Goal: Task Accomplishment & Management: Use online tool/utility

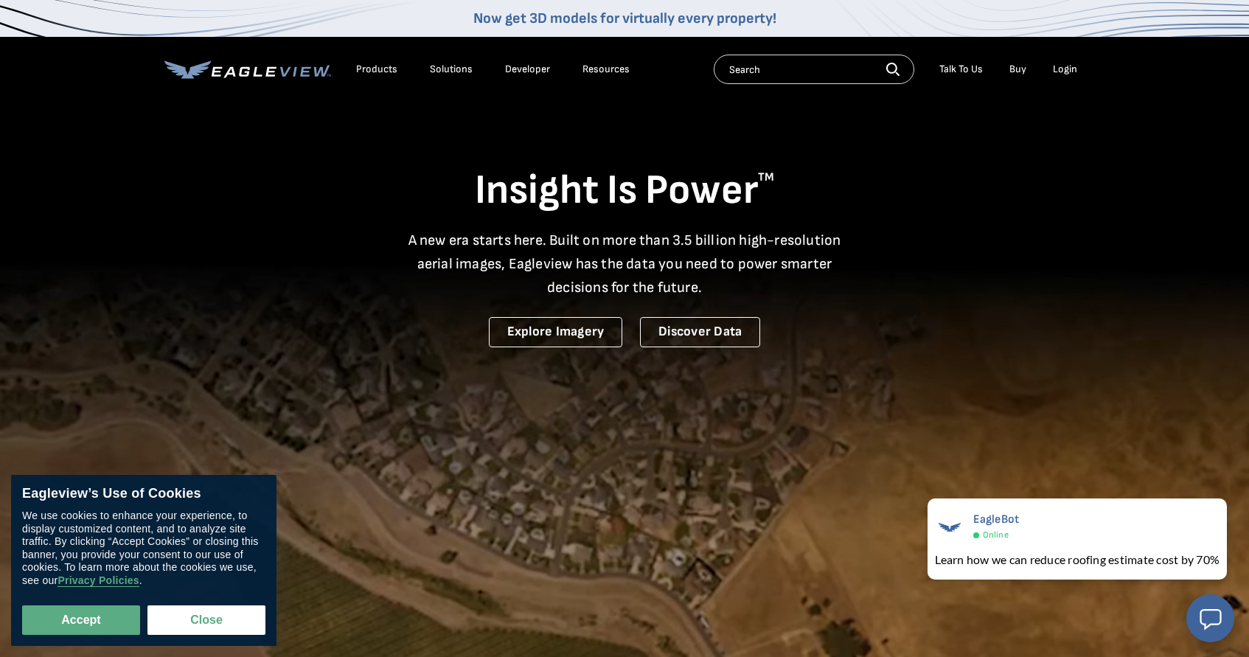
click at [1058, 76] on li "Login" at bounding box center [1065, 69] width 39 height 22
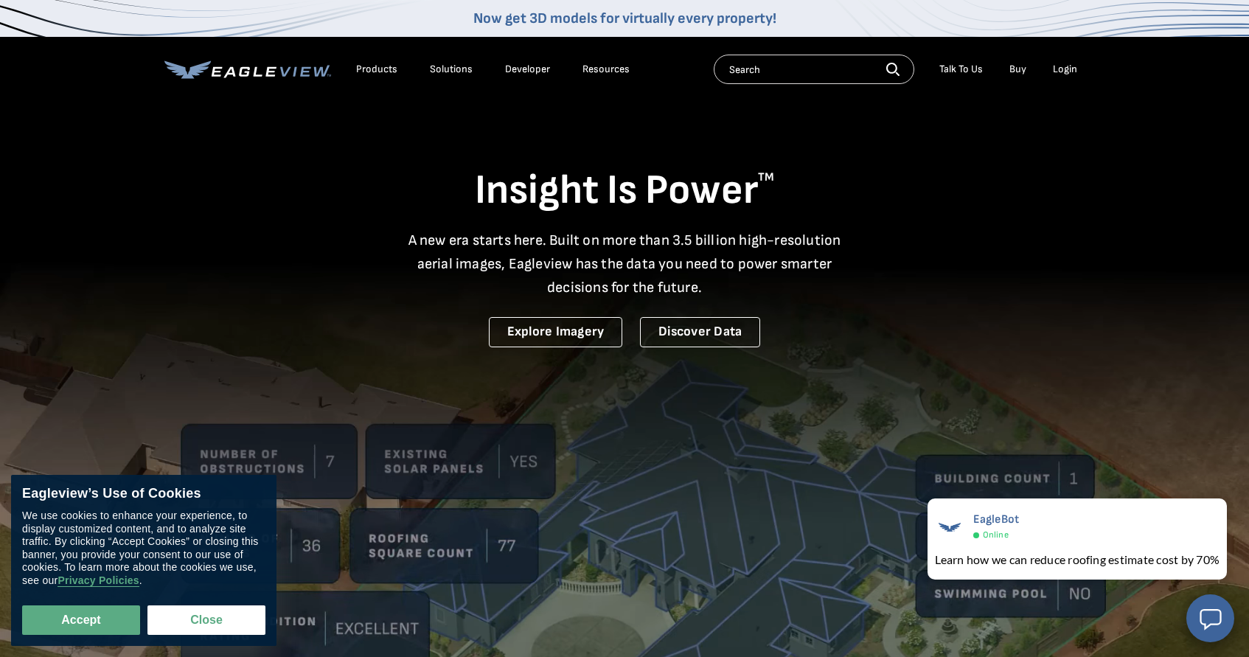
click at [1062, 71] on div "Login" at bounding box center [1065, 69] width 24 height 13
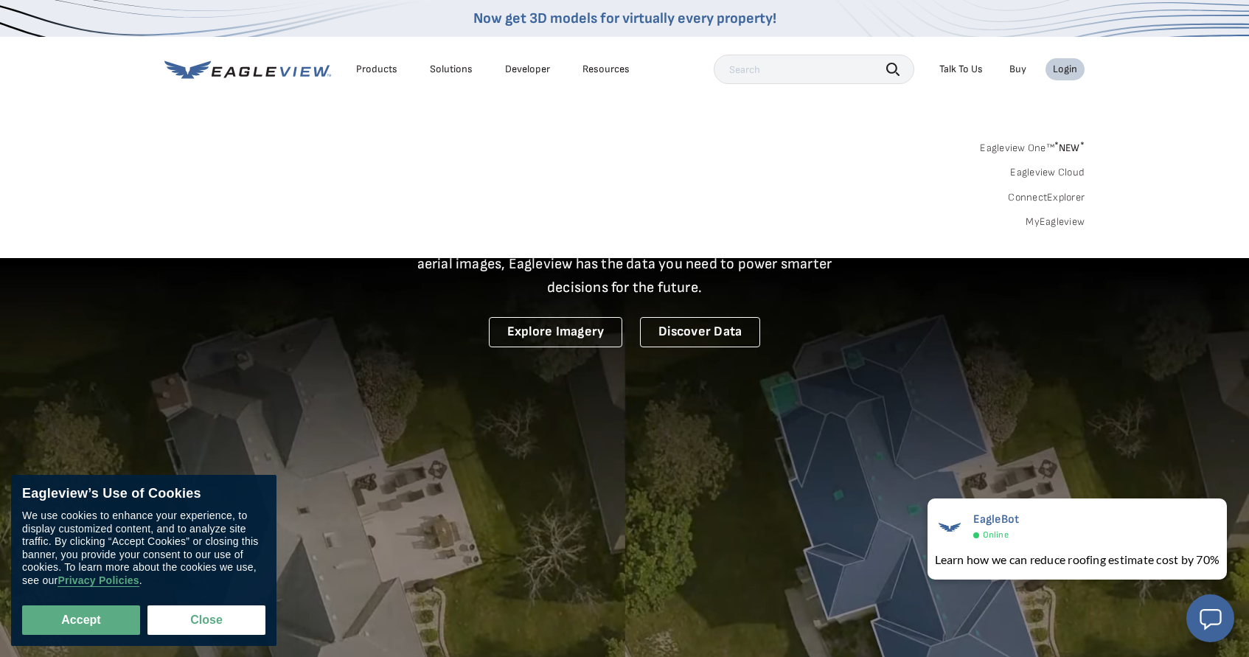
click at [1023, 148] on link "Eagleview One™ * NEW *" at bounding box center [1032, 145] width 105 height 17
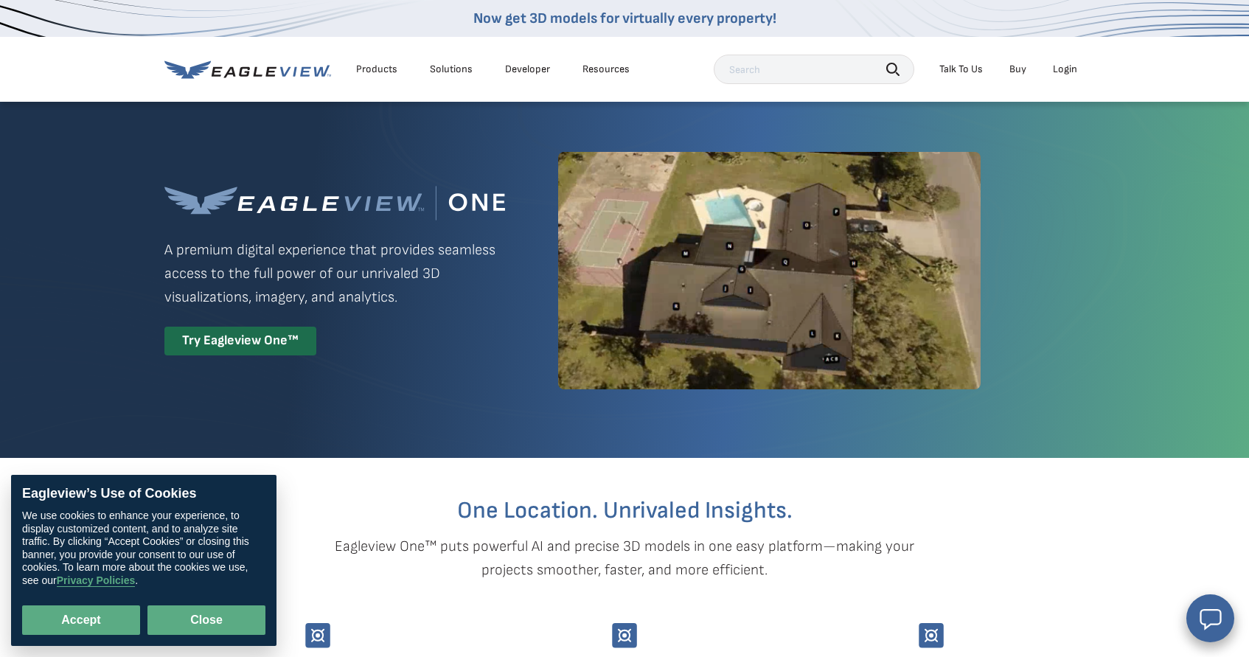
click at [173, 621] on button "Close" at bounding box center [207, 621] width 118 height 30
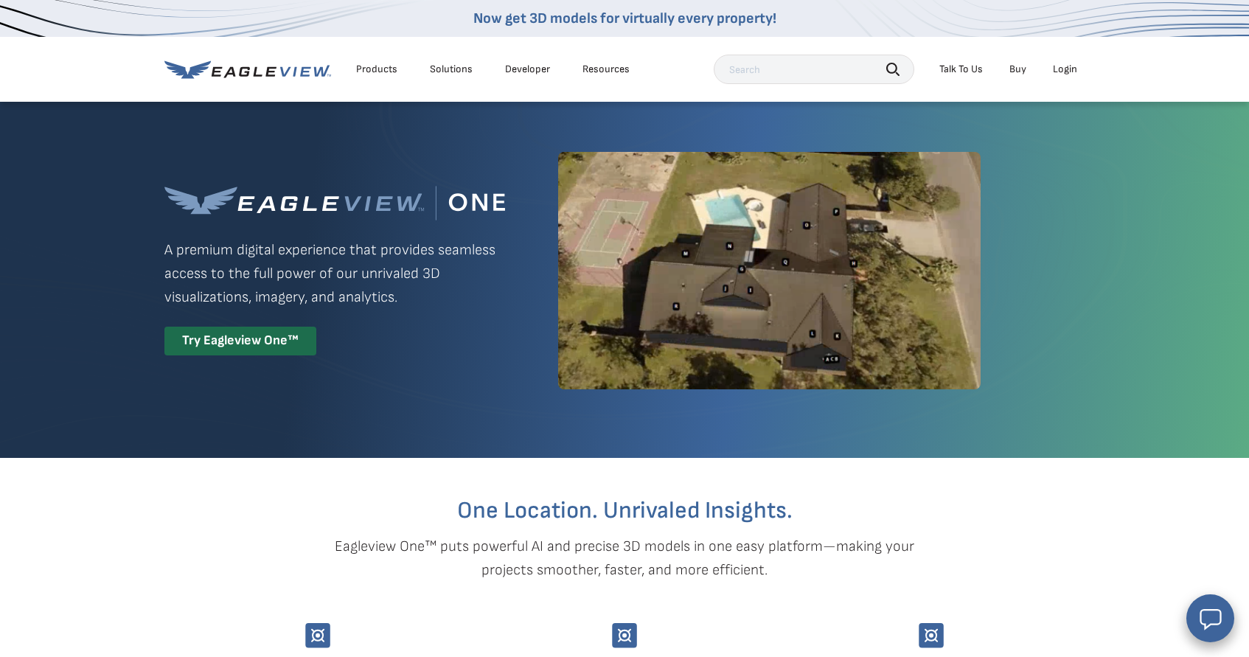
click at [1076, 66] on div "Login" at bounding box center [1065, 69] width 24 height 13
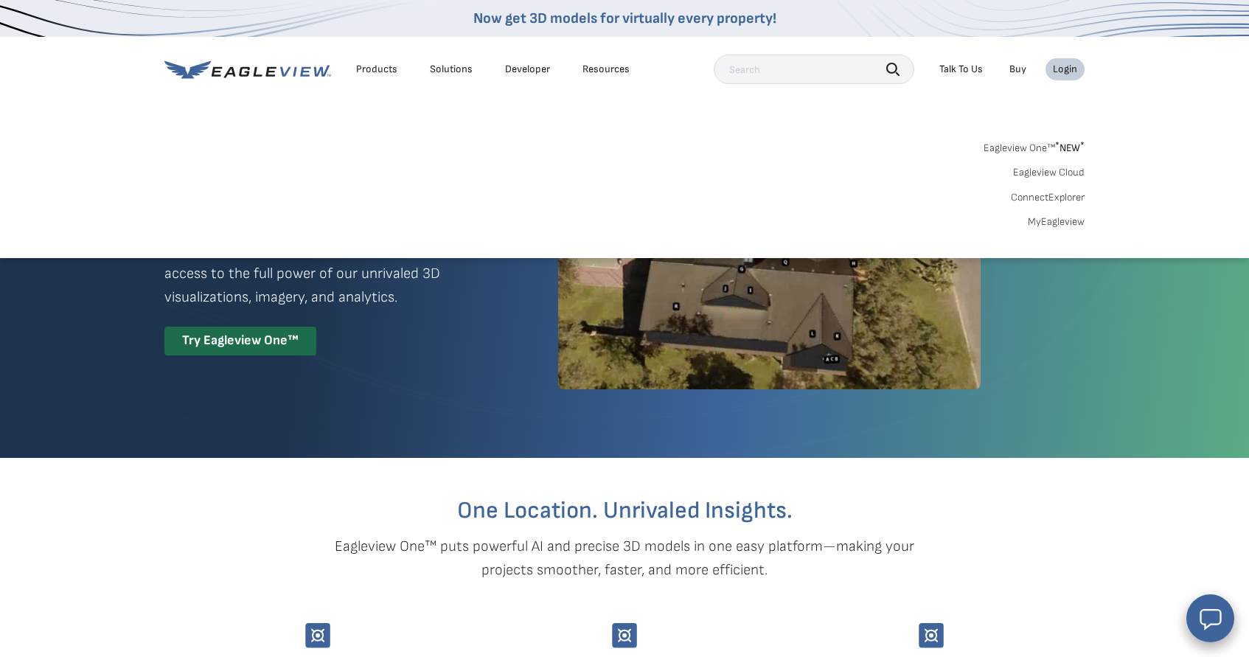
click at [1029, 149] on link "Eagleview One™ * NEW *" at bounding box center [1034, 145] width 101 height 17
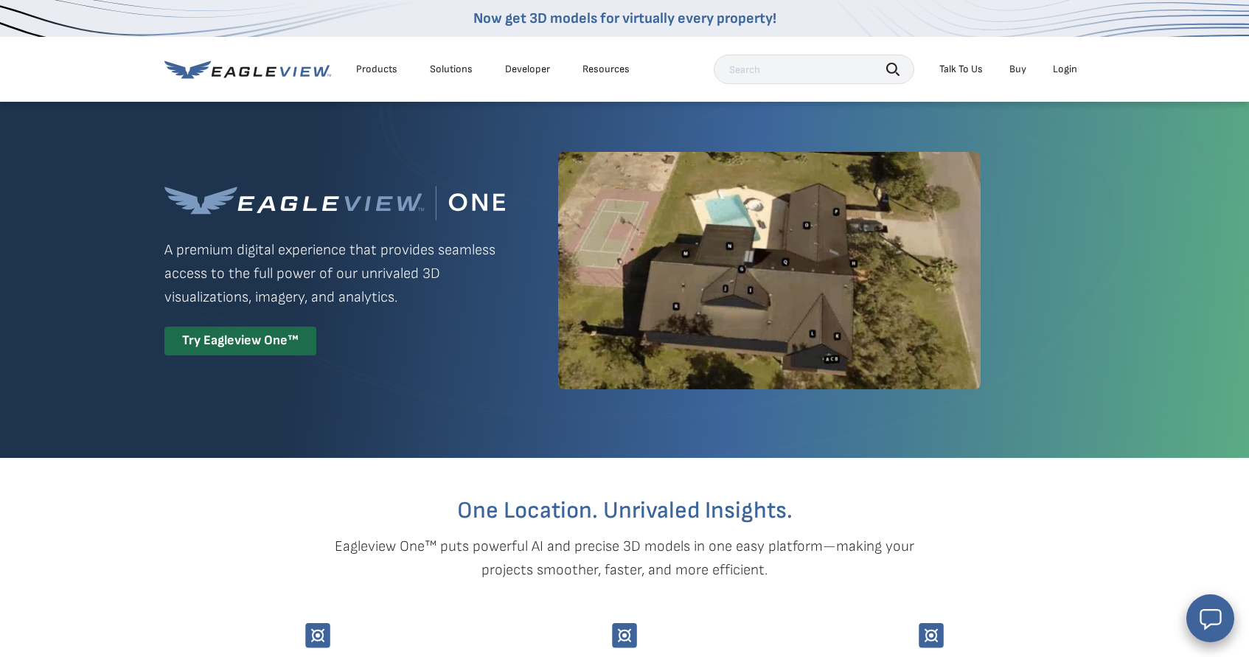
click at [1072, 72] on div "Login" at bounding box center [1065, 69] width 24 height 13
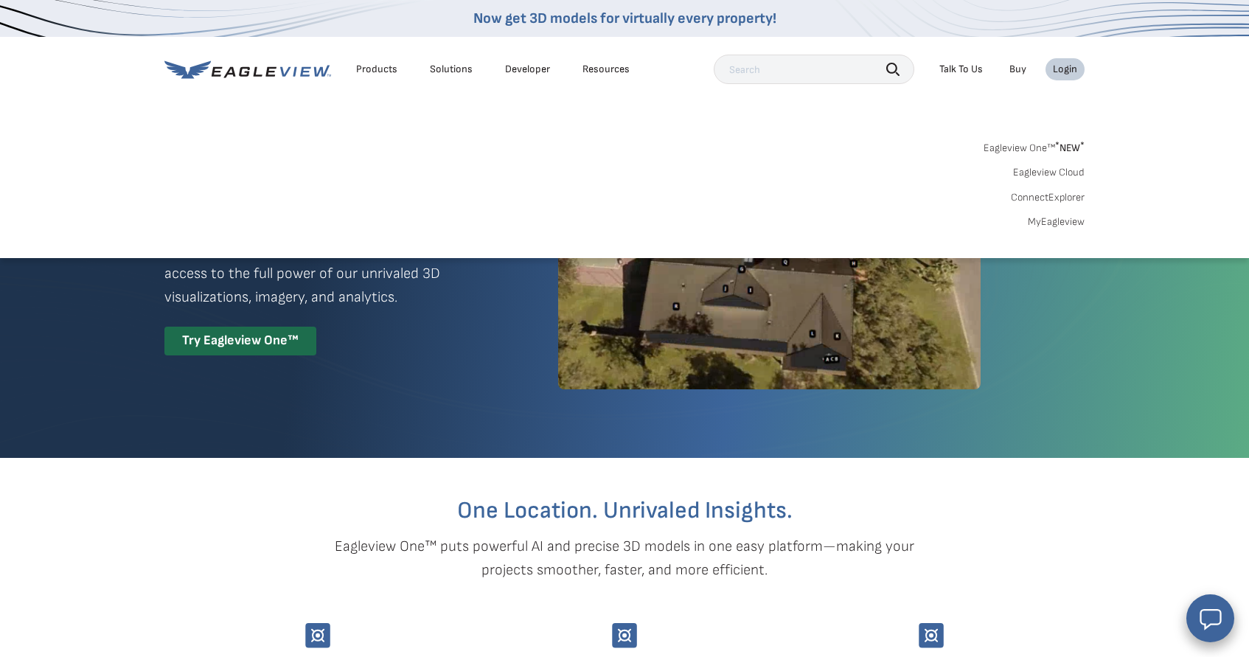
click at [1049, 221] on link "MyEagleview" at bounding box center [1056, 221] width 57 height 13
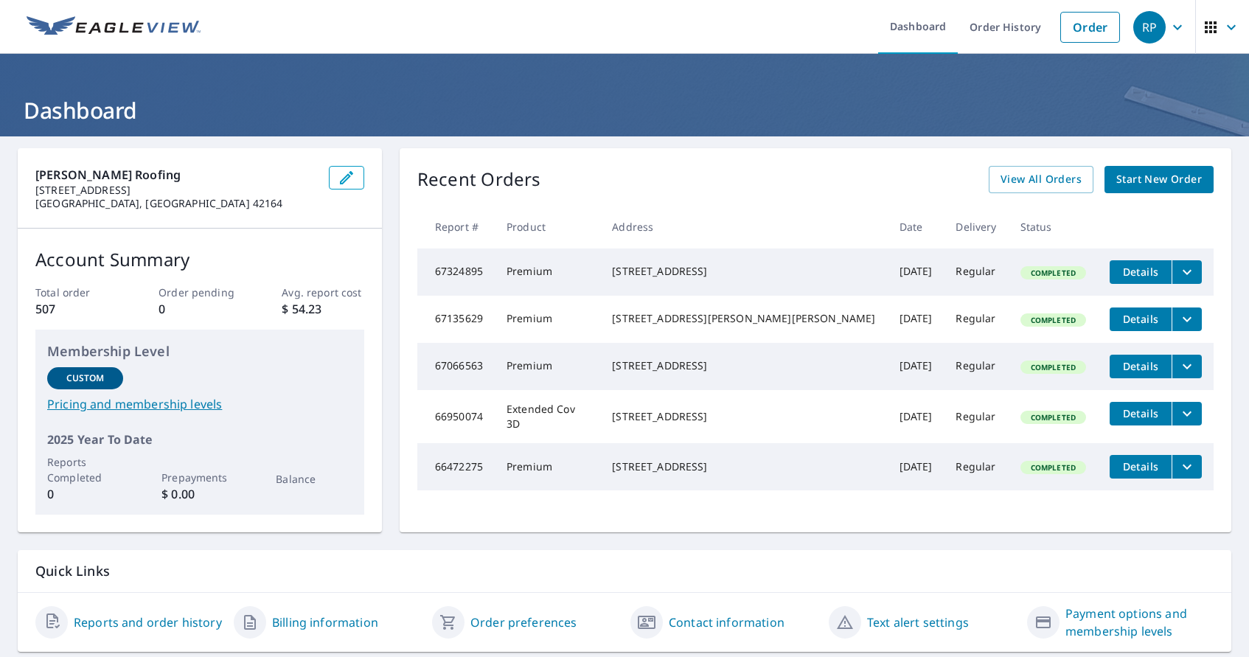
click at [1179, 275] on icon "filesDropdownBtn-67324895" at bounding box center [1188, 272] width 18 height 18
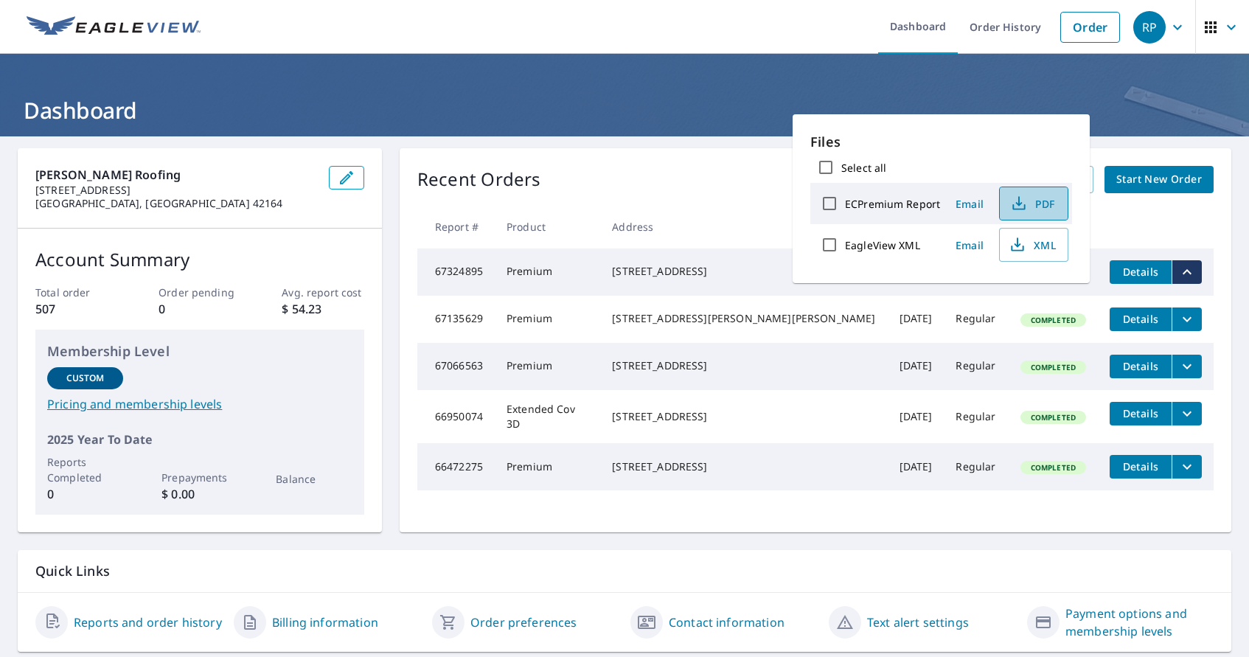
click at [1020, 205] on icon "button" at bounding box center [1019, 204] width 18 height 18
